Goal: Information Seeking & Learning: Check status

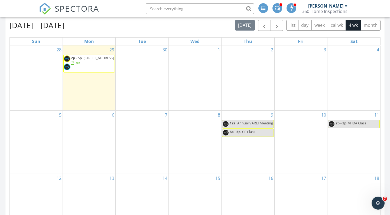
scroll to position [218, 0]
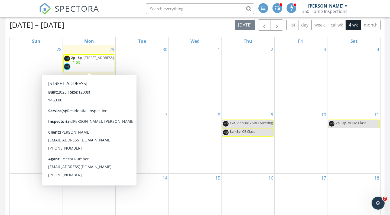
click at [86, 66] on span "2p - 5p 2223 Perry St, Richmond 23225" at bounding box center [89, 63] width 51 height 16
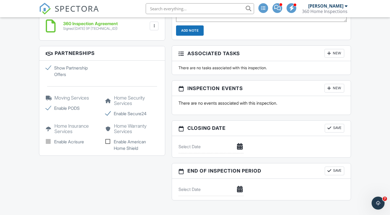
scroll to position [420, 0]
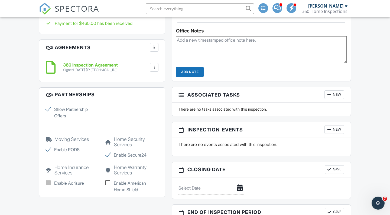
click at [43, 13] on img at bounding box center [45, 9] width 12 height 12
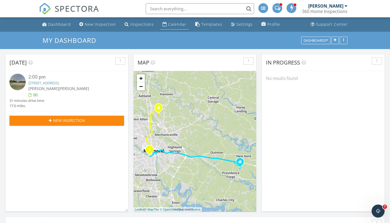
click at [169, 27] on link "Calendar" at bounding box center [174, 25] width 28 height 10
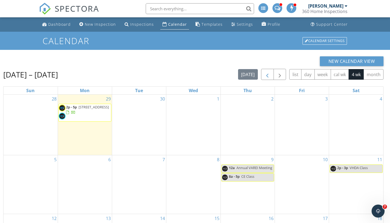
click at [265, 76] on span "button" at bounding box center [267, 74] width 7 height 7
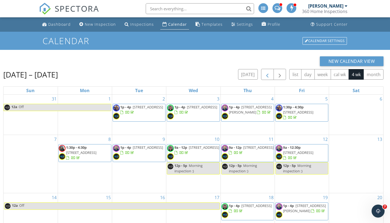
click at [265, 76] on span "button" at bounding box center [267, 74] width 7 height 7
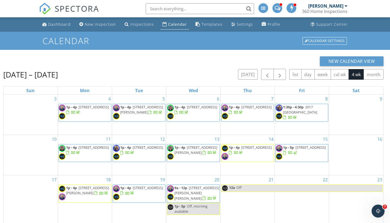
click at [98, 110] on span "5717 Colonial Trail W, Spring Grove 23881" at bounding box center [94, 107] width 30 height 5
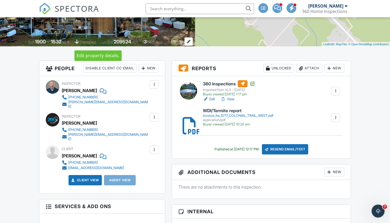
scroll to position [102, 0]
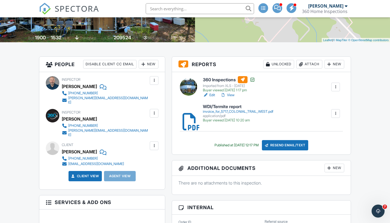
click at [230, 112] on div "invoice_for_5717_COLONIAL_TRAIL_WEST.pdf" at bounding box center [238, 112] width 70 height 4
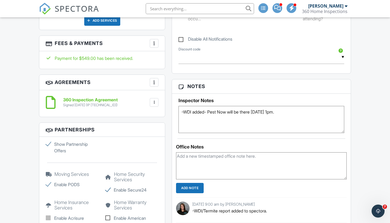
scroll to position [335, 0]
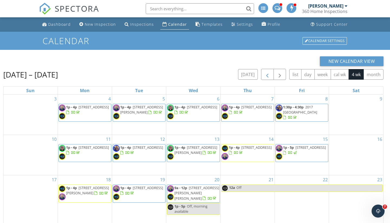
click at [266, 75] on span "button" at bounding box center [267, 74] width 7 height 7
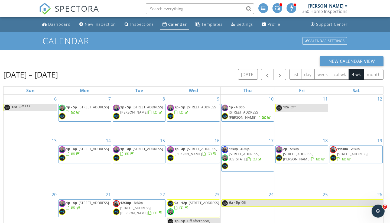
click at [202, 110] on span "9609 Paddock Grove Ct , Chesterfield 23832" at bounding box center [202, 107] width 30 height 5
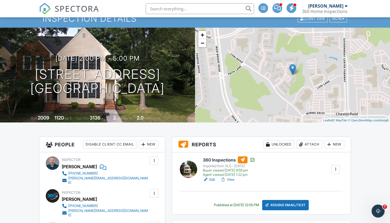
scroll to position [37, 0]
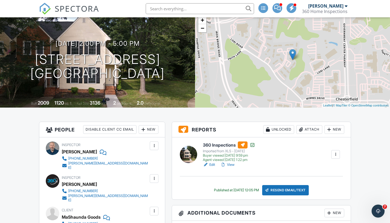
click at [230, 164] on link "View" at bounding box center [228, 164] width 14 height 5
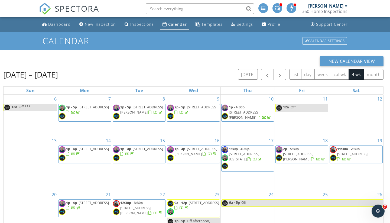
click at [143, 208] on span "3019 Krouse St, Richmond 23234" at bounding box center [135, 210] width 30 height 10
click at [268, 78] on span "button" at bounding box center [267, 74] width 7 height 7
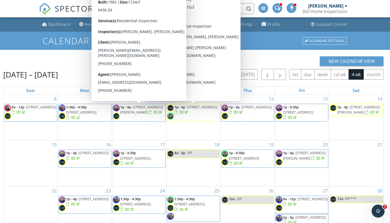
click at [128, 111] on span "935 Stewarts Rd, Lanexa 23089" at bounding box center [141, 110] width 43 height 10
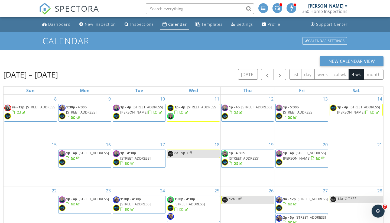
click at [92, 112] on span "3109 Comet Rd, Richmond 23294" at bounding box center [81, 112] width 30 height 5
click at [36, 110] on span "5404 Addison Gate Dr, Richmond 23234" at bounding box center [41, 107] width 30 height 5
click at [305, 113] on span "13460 Poplar Valley Pl, Ashland 23005" at bounding box center [298, 112] width 30 height 5
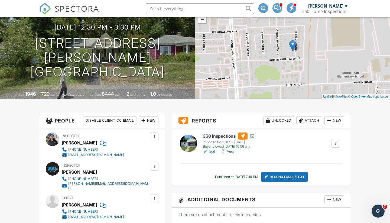
click at [233, 152] on link "View" at bounding box center [228, 151] width 14 height 5
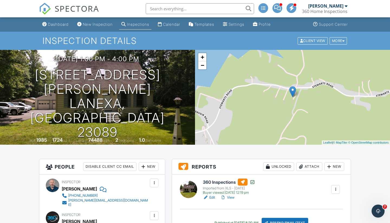
click at [234, 197] on link "View" at bounding box center [228, 197] width 14 height 5
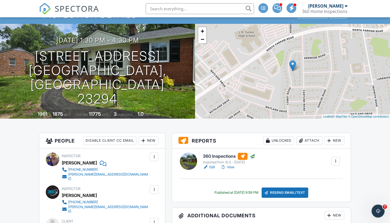
click at [232, 166] on link "View" at bounding box center [228, 167] width 14 height 5
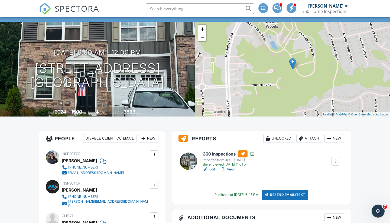
scroll to position [38, 0]
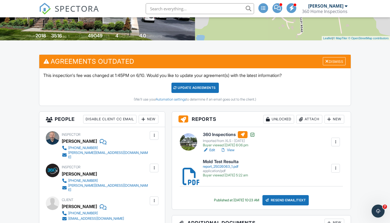
click at [232, 151] on link "View" at bounding box center [228, 149] width 14 height 5
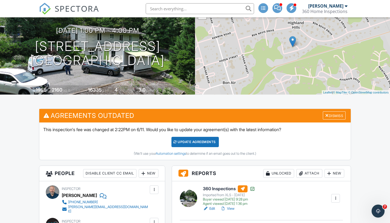
click at [230, 208] on link "View" at bounding box center [228, 208] width 14 height 5
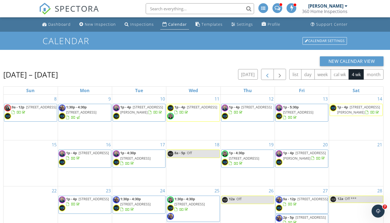
click at [269, 75] on span "button" at bounding box center [267, 74] width 7 height 7
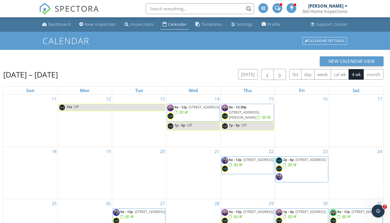
click at [269, 75] on span "button" at bounding box center [267, 74] width 7 height 7
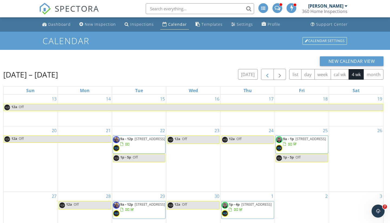
click at [269, 75] on span "button" at bounding box center [267, 74] width 7 height 7
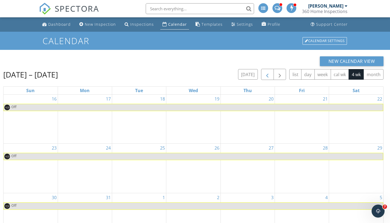
click at [269, 75] on span "button" at bounding box center [267, 74] width 7 height 7
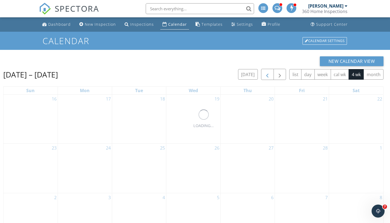
click at [269, 75] on span "button" at bounding box center [267, 74] width 7 height 7
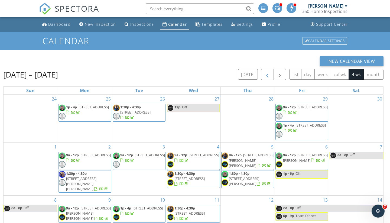
click at [265, 74] on span "button" at bounding box center [267, 74] width 7 height 7
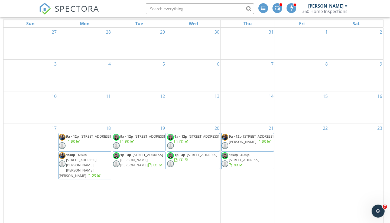
scroll to position [69, 0]
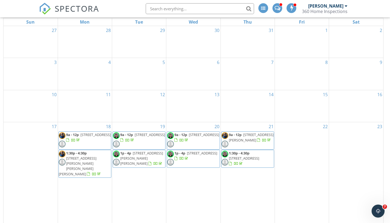
click at [96, 137] on span "11101 Cliff Park Court, Ashland 23005" at bounding box center [96, 134] width 30 height 5
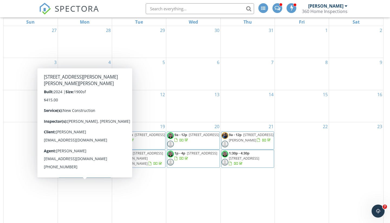
click at [85, 176] on span "659 Brookwood Glen Terrace, Glen Allen 23060" at bounding box center [78, 166] width 38 height 21
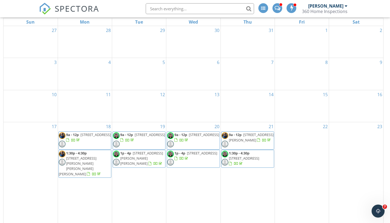
click at [146, 137] on span "1333 W Broad St 210, Richmond 23220" at bounding box center [150, 134] width 30 height 5
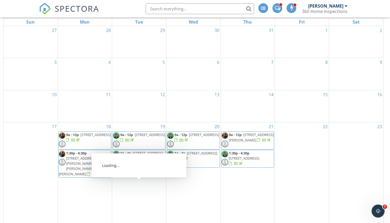
click at [144, 166] on span "4102 Walters Dr, Chester 23831" at bounding box center [141, 158] width 43 height 15
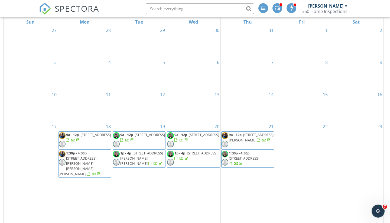
click at [197, 137] on span "721 Old Town Dr, Colonial Heights 23834" at bounding box center [204, 134] width 30 height 5
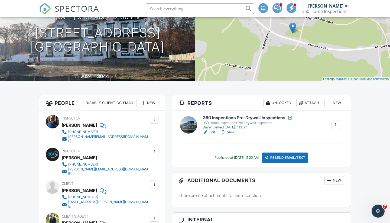
click at [230, 130] on link "View" at bounding box center [228, 132] width 14 height 5
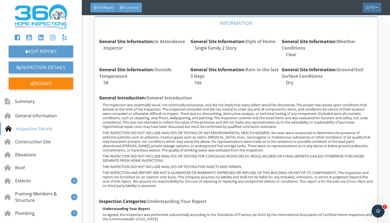
scroll to position [298, 0]
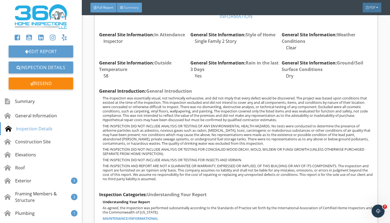
click at [133, 7] on span "Summary" at bounding box center [131, 7] width 15 height 5
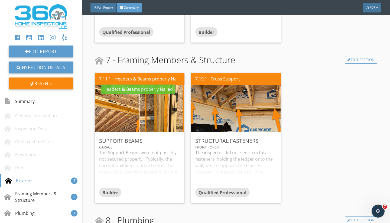
scroll to position [542, 0]
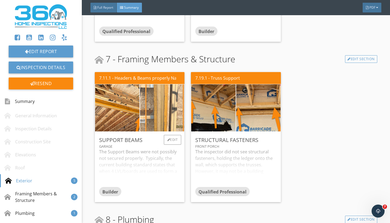
click at [159, 120] on img at bounding box center [162, 108] width 88 height 118
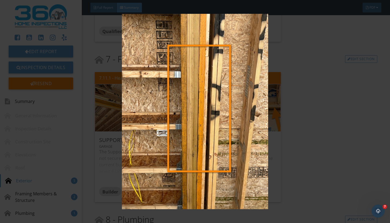
click at [97, 75] on img at bounding box center [195, 111] width 354 height 195
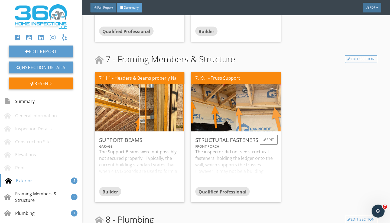
click at [237, 109] on img at bounding box center [258, 107] width 111 height 83
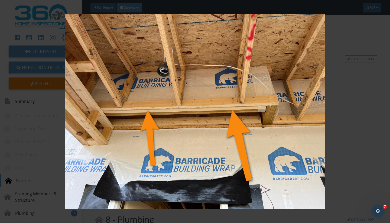
click at [310, 76] on img at bounding box center [195, 111] width 354 height 195
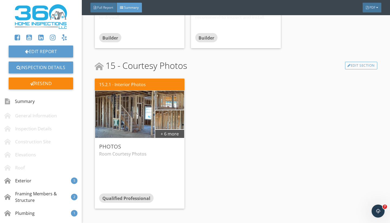
scroll to position [1338, 0]
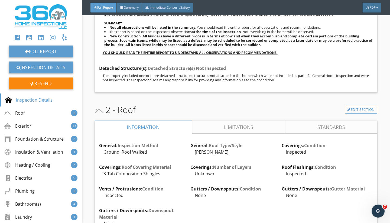
scroll to position [918, 0]
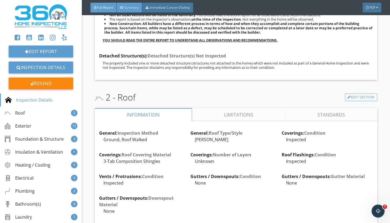
click at [135, 9] on span "Summary" at bounding box center [131, 7] width 15 height 5
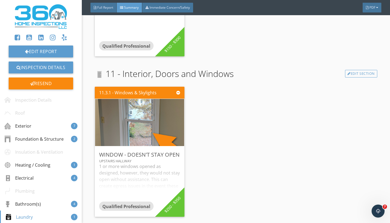
scroll to position [1696, 0]
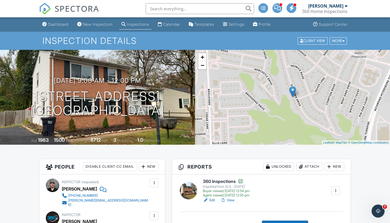
click at [232, 198] on link "View" at bounding box center [228, 200] width 14 height 5
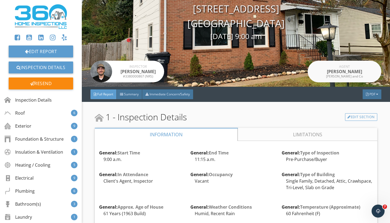
scroll to position [45, 0]
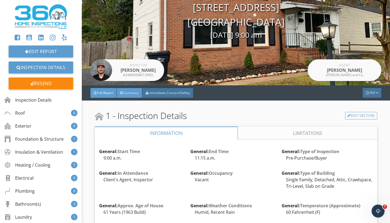
click at [122, 96] on div "Summary" at bounding box center [129, 93] width 25 height 10
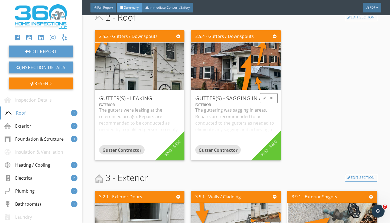
scroll to position [246, 0]
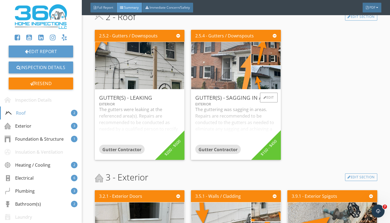
click at [243, 71] on img at bounding box center [221, 66] width 149 height 112
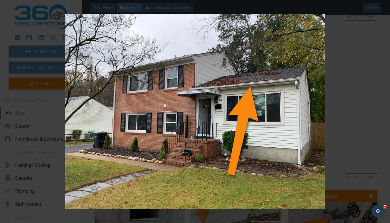
click at [370, 75] on img at bounding box center [195, 111] width 354 height 195
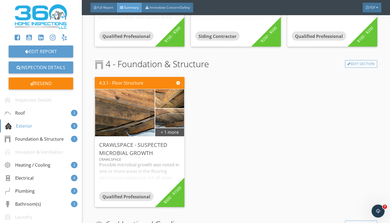
scroll to position [519, 0]
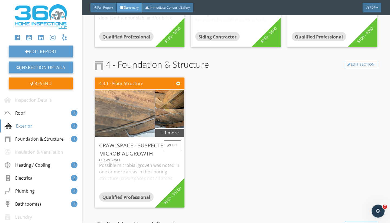
click at [127, 117] on img at bounding box center [124, 113] width 149 height 112
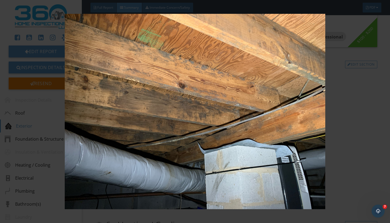
click at [345, 106] on img at bounding box center [195, 111] width 354 height 195
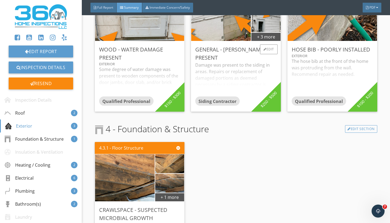
scroll to position [449, 0]
